Goal: Task Accomplishment & Management: Manage account settings

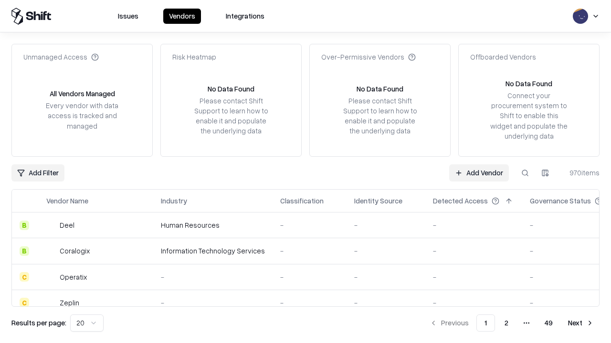
click at [478, 173] on link "Add Vendor" at bounding box center [479, 173] width 60 height 17
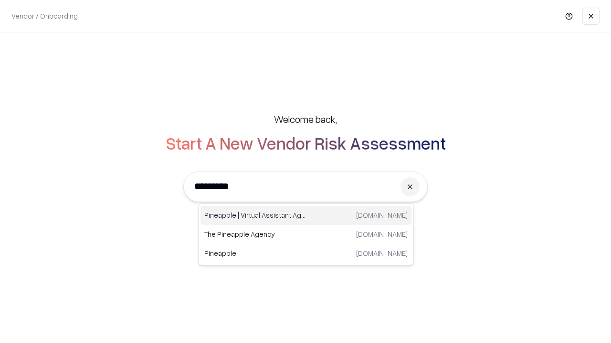
click at [306, 216] on div "Pineapple | Virtual Assistant Agency [DOMAIN_NAME]" at bounding box center [305, 215] width 211 height 19
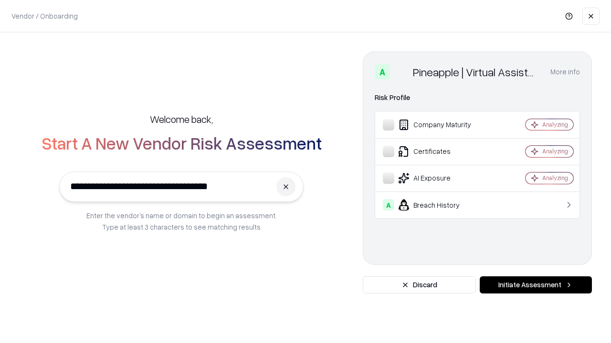
type input "**********"
click at [535, 285] on button "Initiate Assessment" at bounding box center [535, 285] width 112 height 17
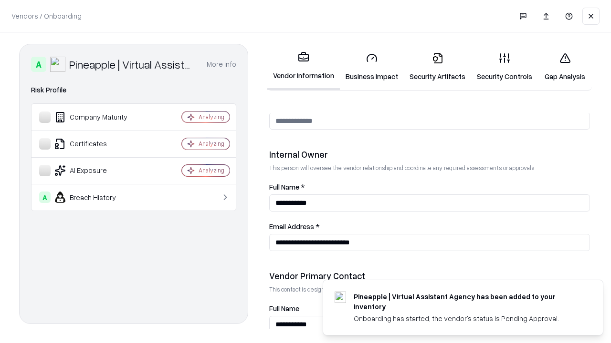
scroll to position [494, 0]
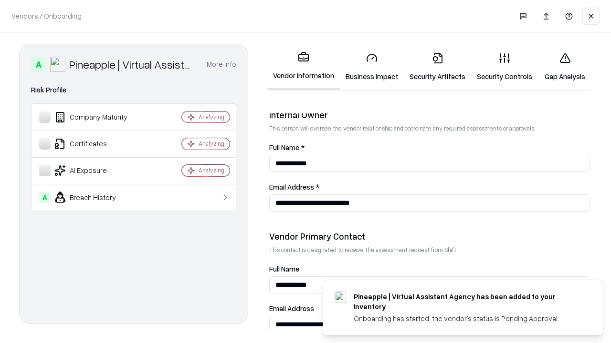
click at [437, 67] on link "Security Artifacts" at bounding box center [437, 67] width 67 height 44
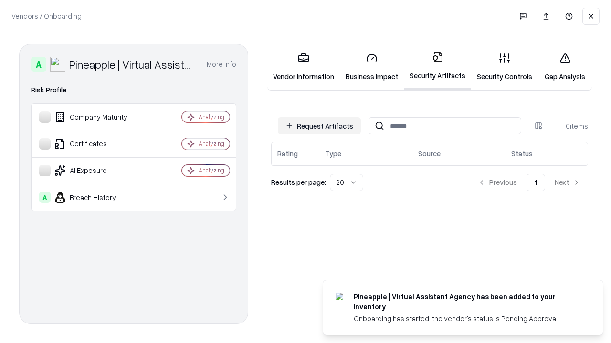
click at [319, 126] on button "Request Artifacts" at bounding box center [319, 125] width 83 height 17
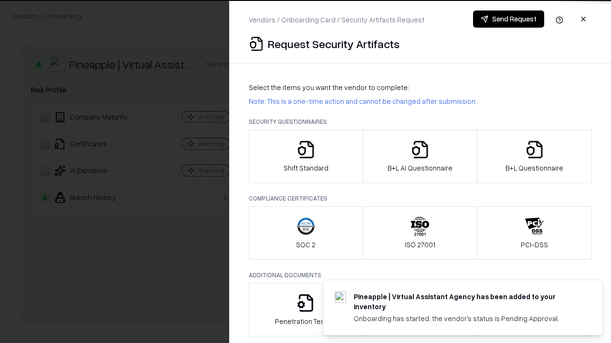
click at [534, 156] on icon "button" at bounding box center [534, 149] width 19 height 19
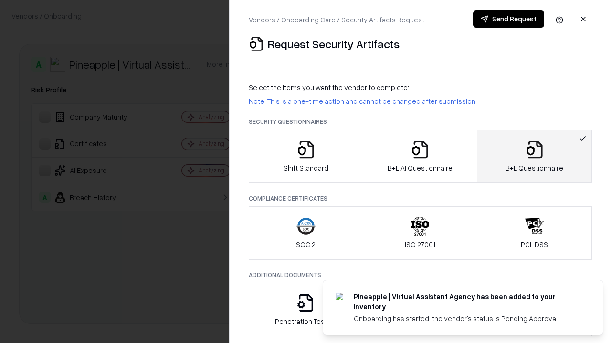
click at [419, 156] on icon "button" at bounding box center [419, 149] width 19 height 19
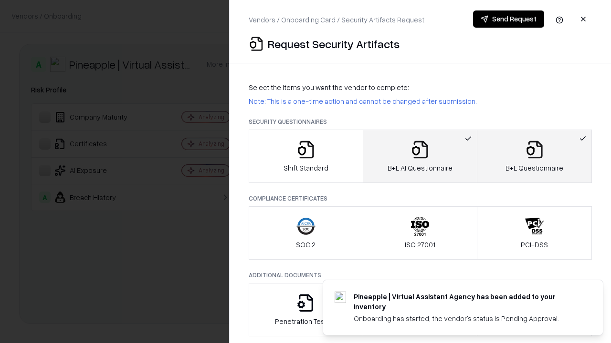
click at [508, 19] on button "Send Request" at bounding box center [508, 18] width 71 height 17
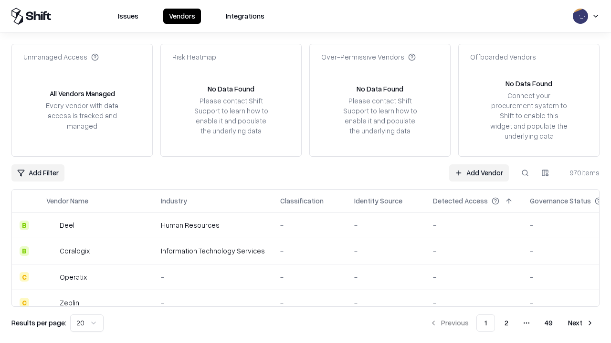
click at [525, 173] on button at bounding box center [524, 173] width 17 height 17
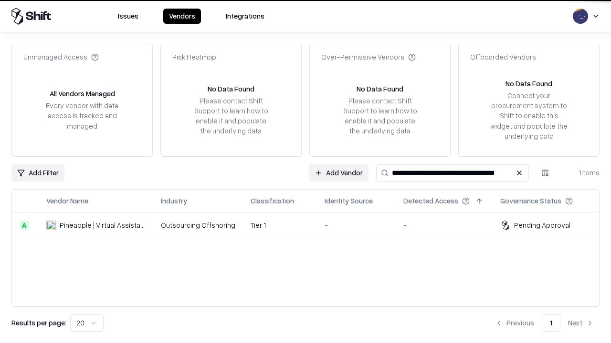
type input "**********"
click at [311, 225] on td "Tier 1" at bounding box center [280, 226] width 74 height 26
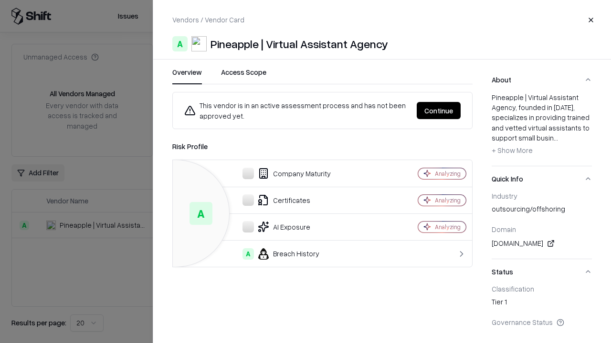
click at [438, 111] on button "Continue" at bounding box center [438, 110] width 44 height 17
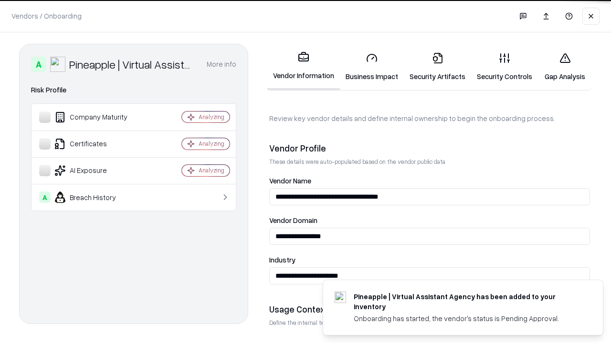
click at [437, 67] on link "Security Artifacts" at bounding box center [437, 67] width 67 height 44
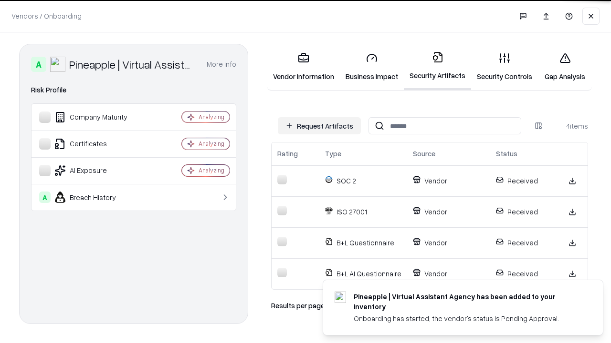
click at [564, 67] on link "Gap Analysis" at bounding box center [565, 67] width 54 height 44
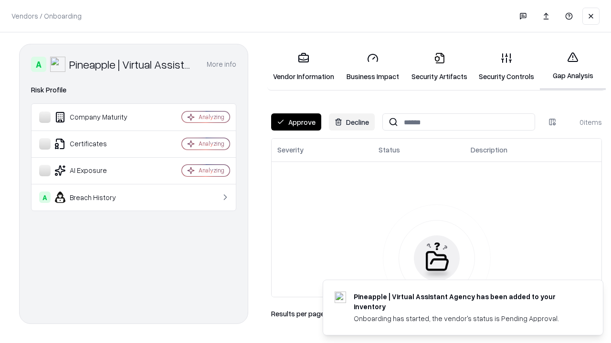
click at [296, 122] on button "Approve" at bounding box center [296, 122] width 50 height 17
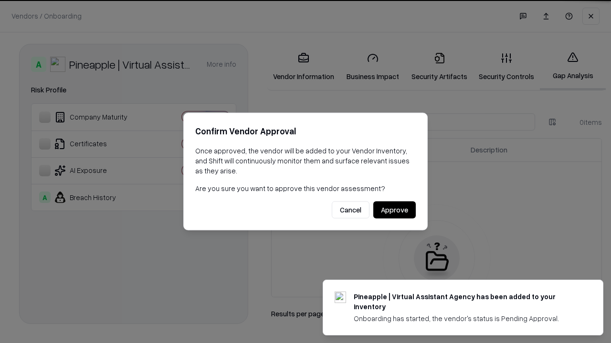
click at [394, 210] on button "Approve" at bounding box center [394, 210] width 42 height 17
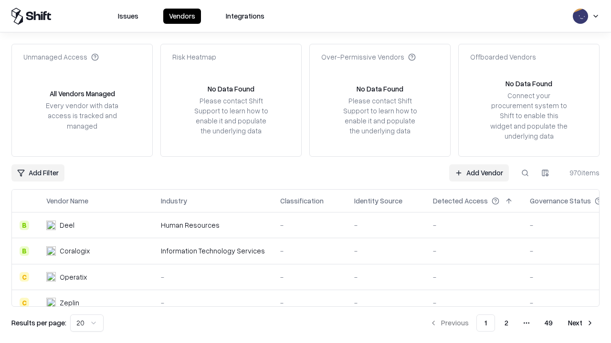
type input "**********"
click at [478, 173] on link "Add Vendor" at bounding box center [479, 173] width 60 height 17
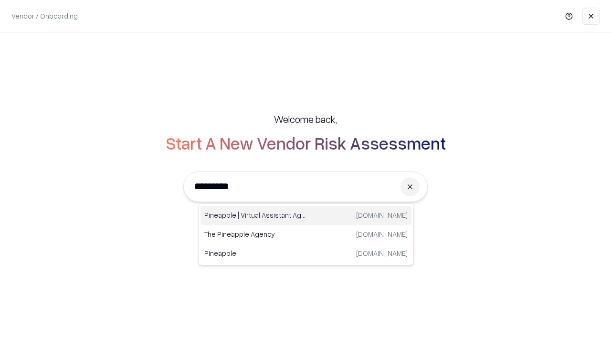
click at [306, 216] on div "Pineapple | Virtual Assistant Agency [DOMAIN_NAME]" at bounding box center [305, 215] width 211 height 19
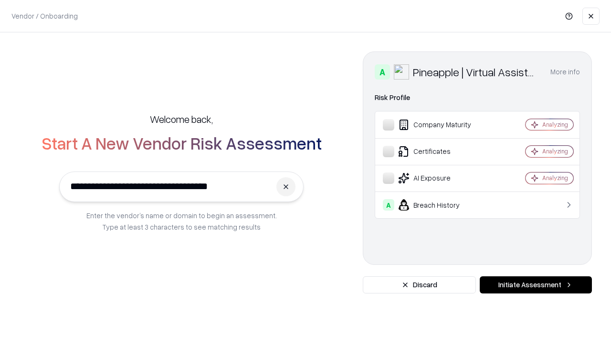
type input "**********"
click at [535, 285] on button "Initiate Assessment" at bounding box center [535, 285] width 112 height 17
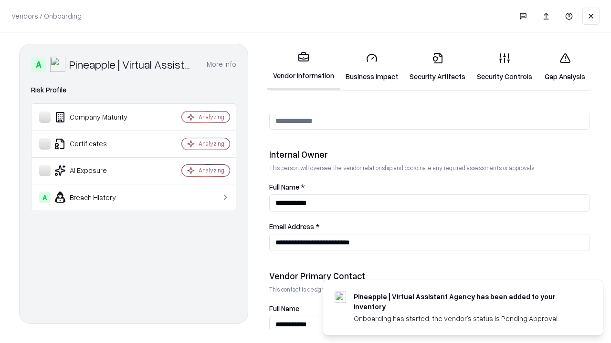
scroll to position [494, 0]
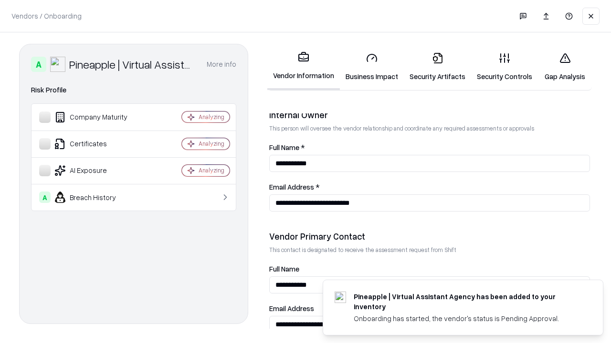
click at [564, 67] on link "Gap Analysis" at bounding box center [565, 67] width 54 height 44
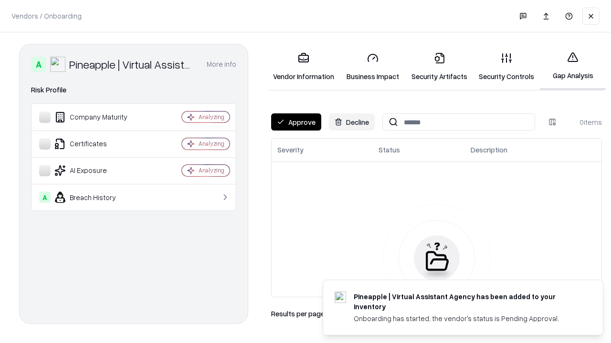
click at [296, 122] on button "Approve" at bounding box center [296, 122] width 50 height 17
